Goal: Task Accomplishment & Management: Manage account settings

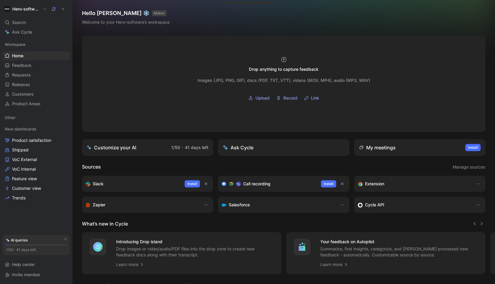
click at [42, 10] on button "Hero-software" at bounding box center [25, 9] width 46 height 8
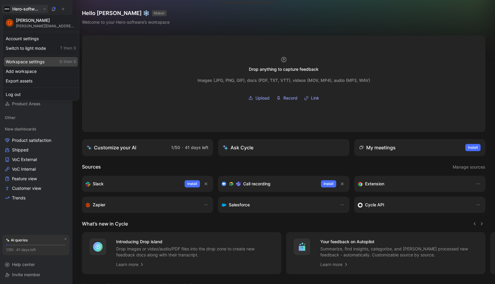
click at [25, 62] on div "Workspace settings G then S" at bounding box center [41, 62] width 74 height 10
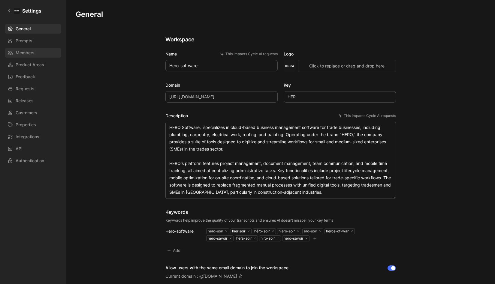
click at [29, 50] on span "Members" at bounding box center [25, 52] width 19 height 7
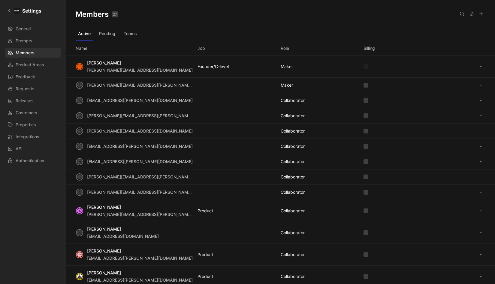
click at [480, 13] on icon at bounding box center [481, 13] width 5 height 5
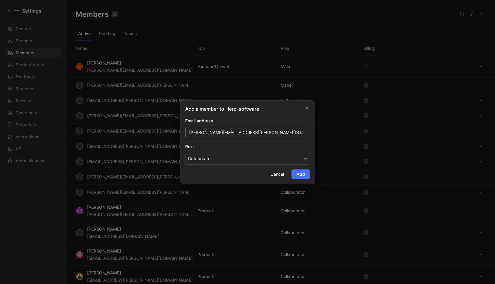
type input "[PERSON_NAME][EMAIL_ADDRESS][PERSON_NAME][DOMAIN_NAME]"
click at [241, 158] on button "Collaborator" at bounding box center [247, 159] width 125 height 12
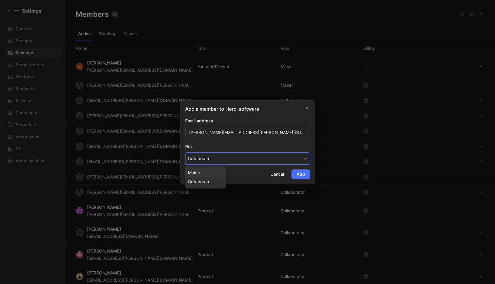
click at [205, 174] on div "Maker" at bounding box center [205, 172] width 35 height 7
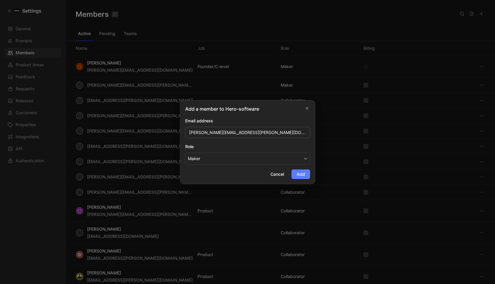
click at [299, 178] on button "Add" at bounding box center [300, 175] width 19 height 10
